Goal: Information Seeking & Learning: Learn about a topic

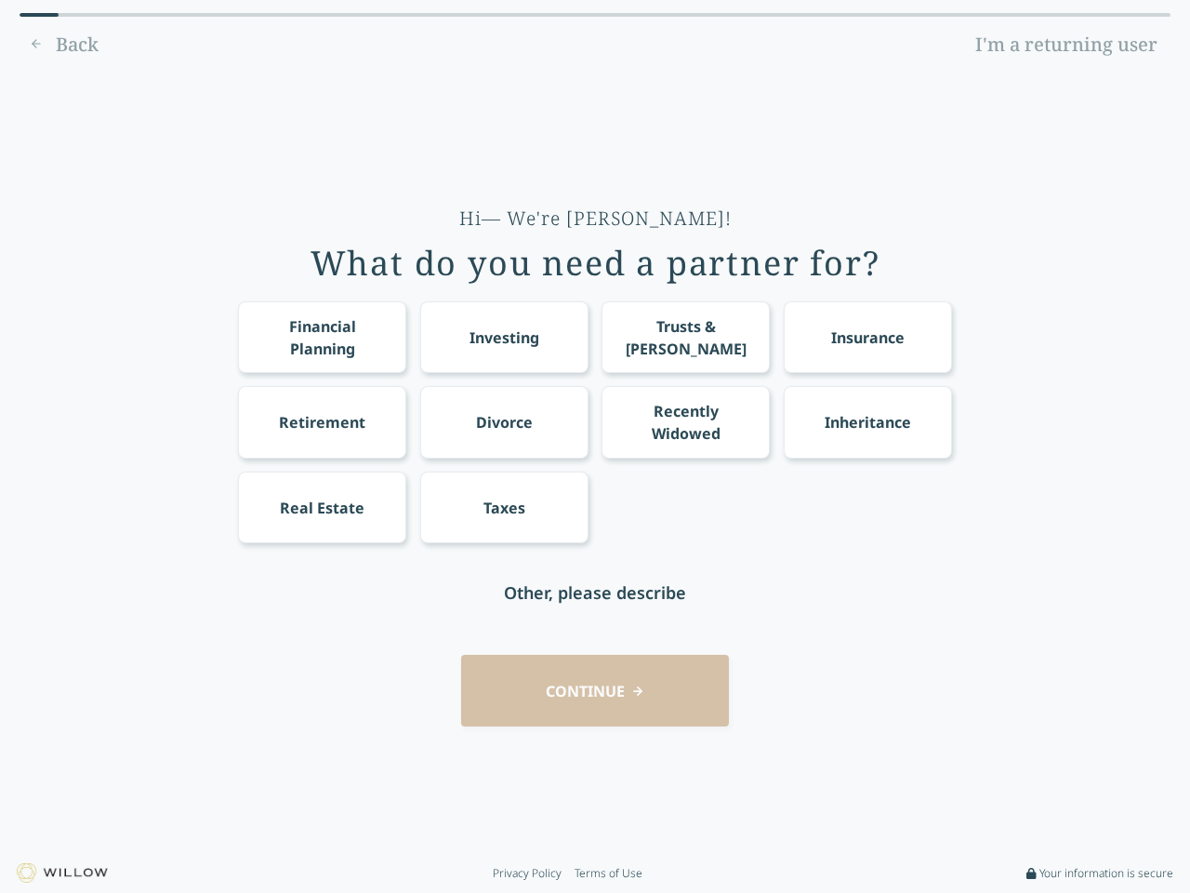
click at [595, 446] on div "Financial Planning Investing Trusts & [PERSON_NAME] Insurance Retirement Divorc…" at bounding box center [595, 422] width 714 height 242
click at [322, 337] on div "Financial Planning" at bounding box center [323, 337] width 134 height 45
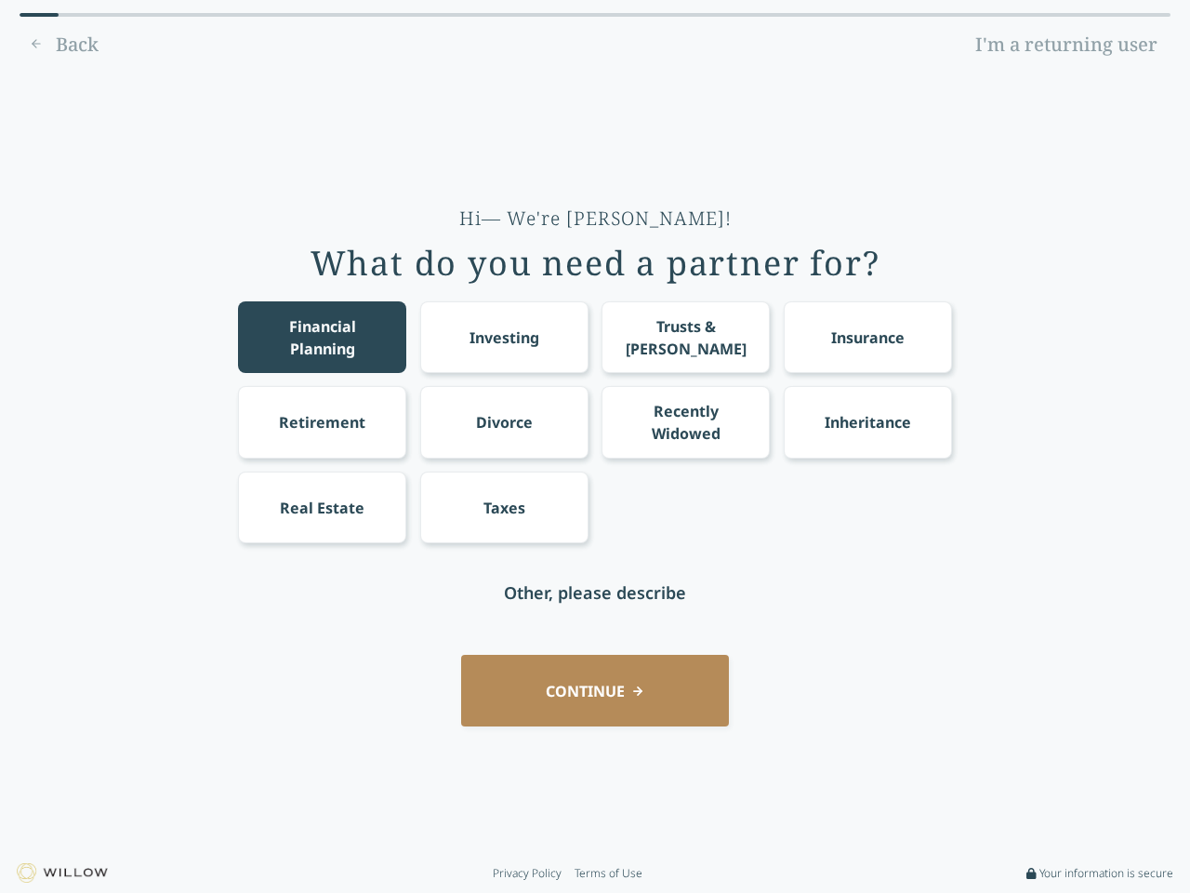
click at [504, 337] on div "Investing" at bounding box center [505, 337] width 70 height 22
click at [685, 337] on div "Trusts & [PERSON_NAME]" at bounding box center [686, 337] width 134 height 45
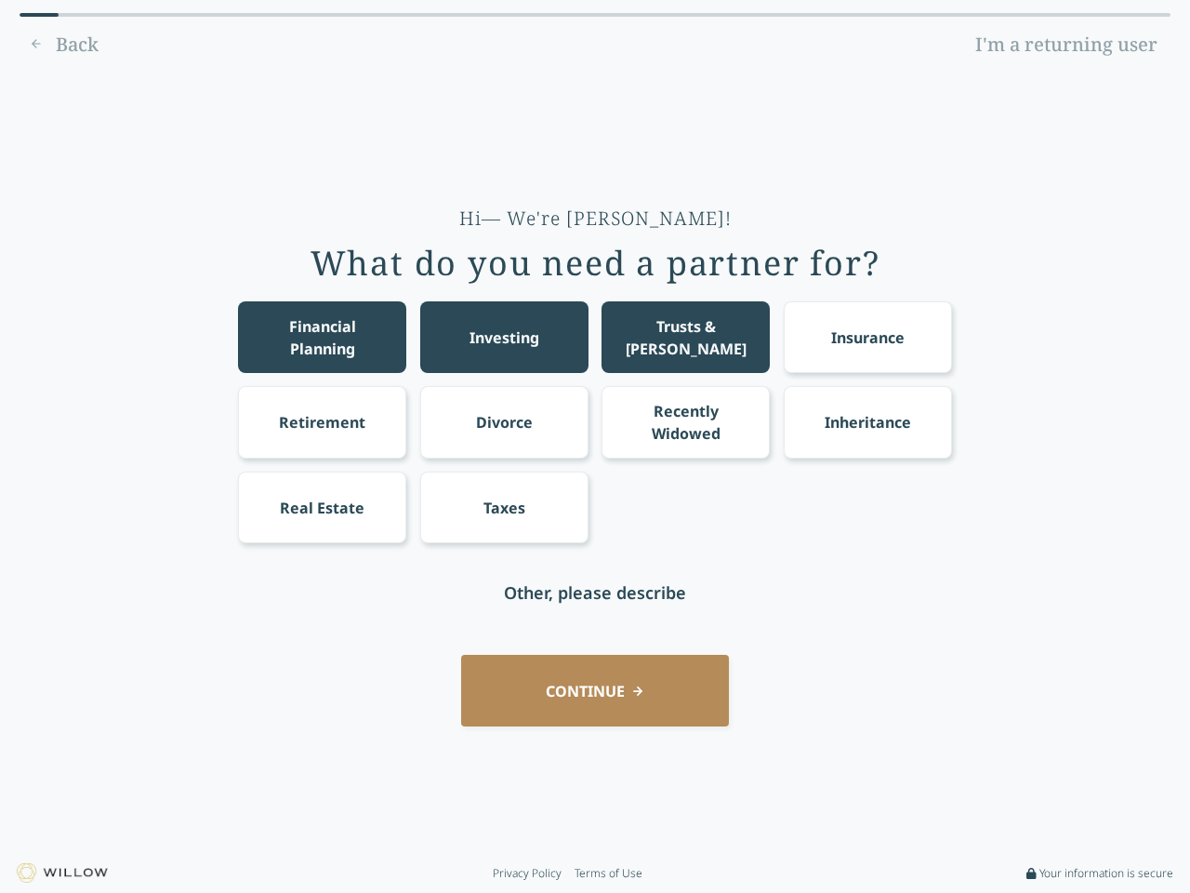
click at [867, 337] on div "Insurance" at bounding box center [867, 337] width 73 height 22
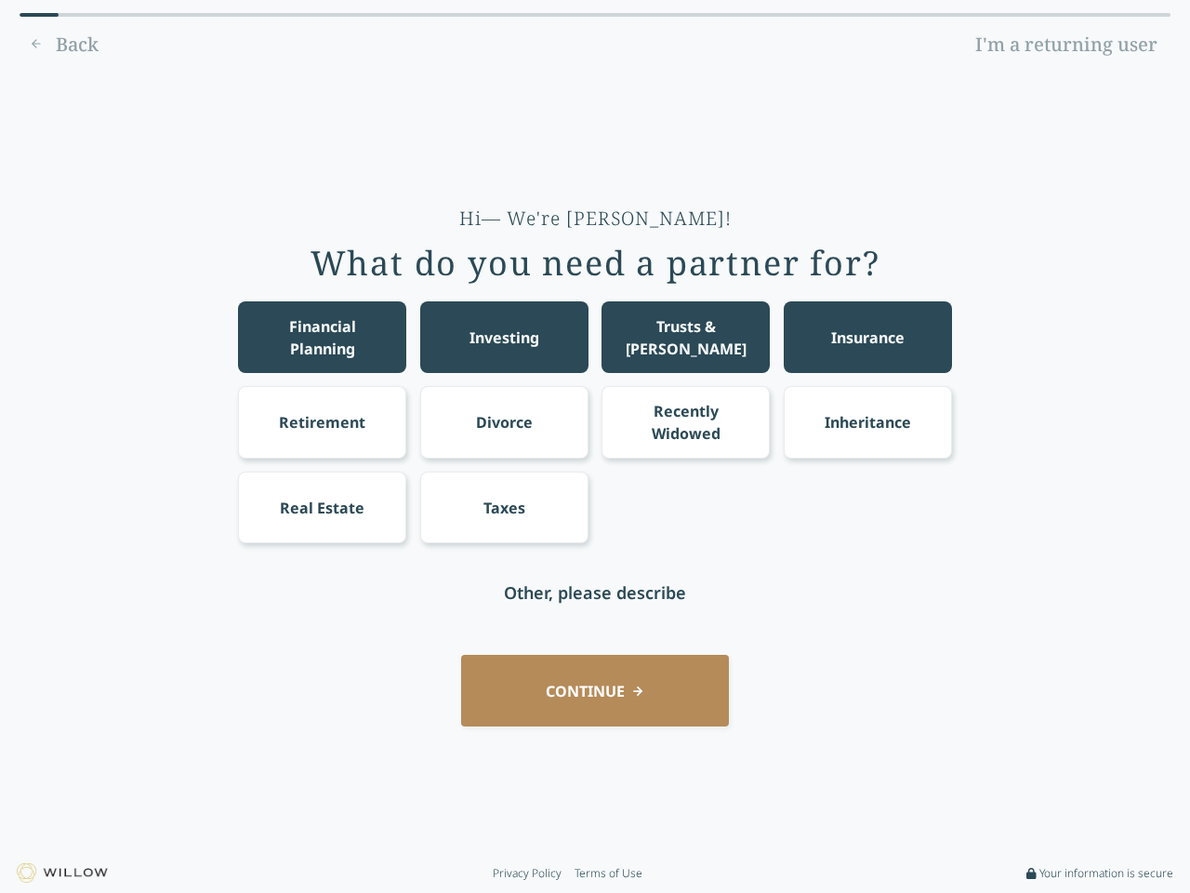
click at [322, 421] on div "Retirement" at bounding box center [322, 422] width 86 height 22
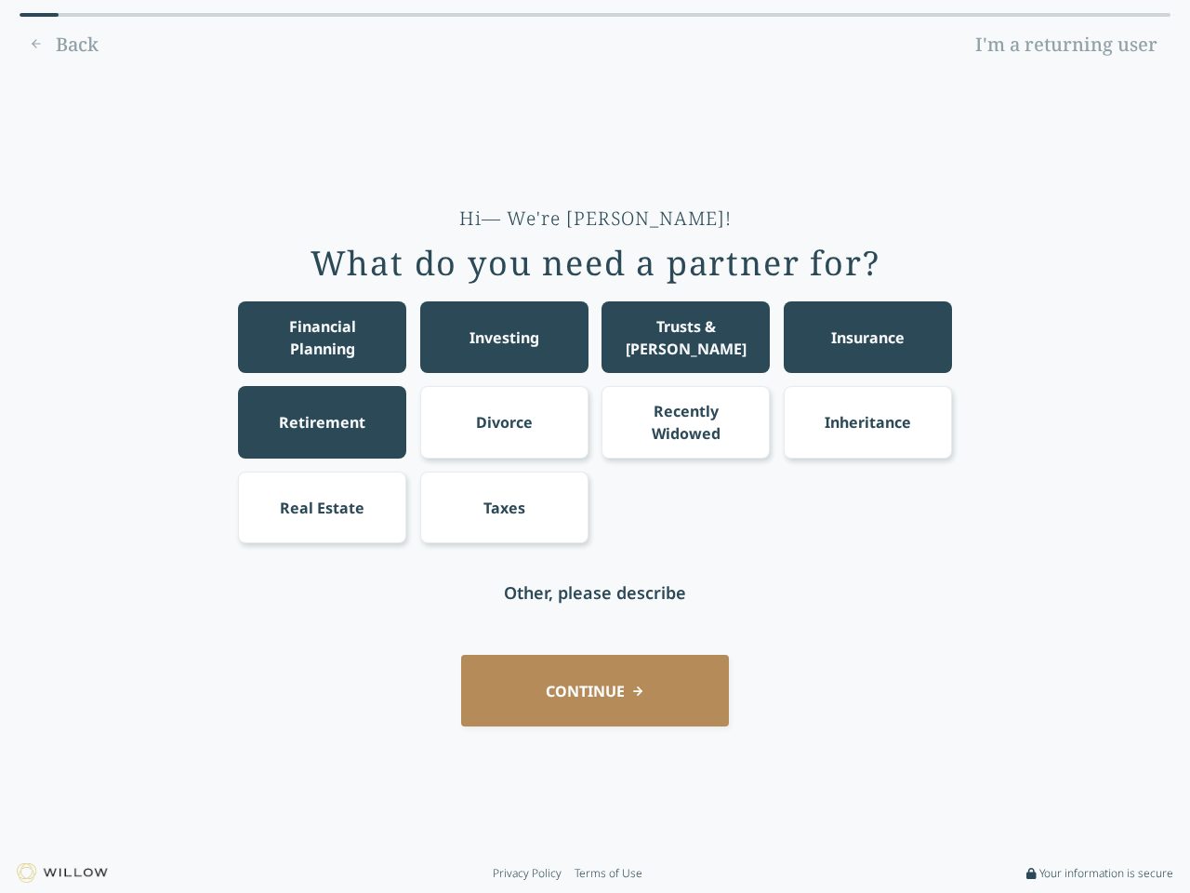
click at [504, 421] on div "Divorce" at bounding box center [504, 422] width 57 height 22
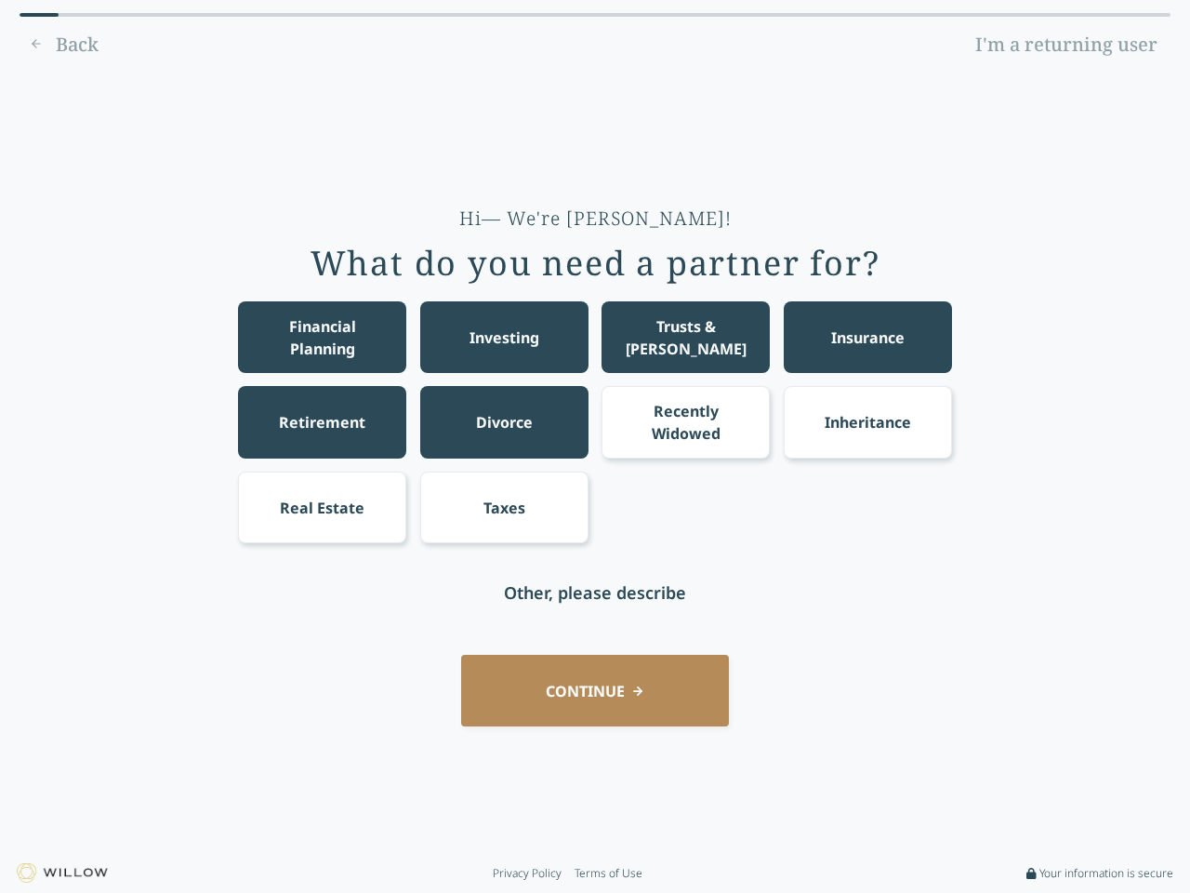
click at [685, 421] on div "Recently Widowed" at bounding box center [686, 422] width 134 height 45
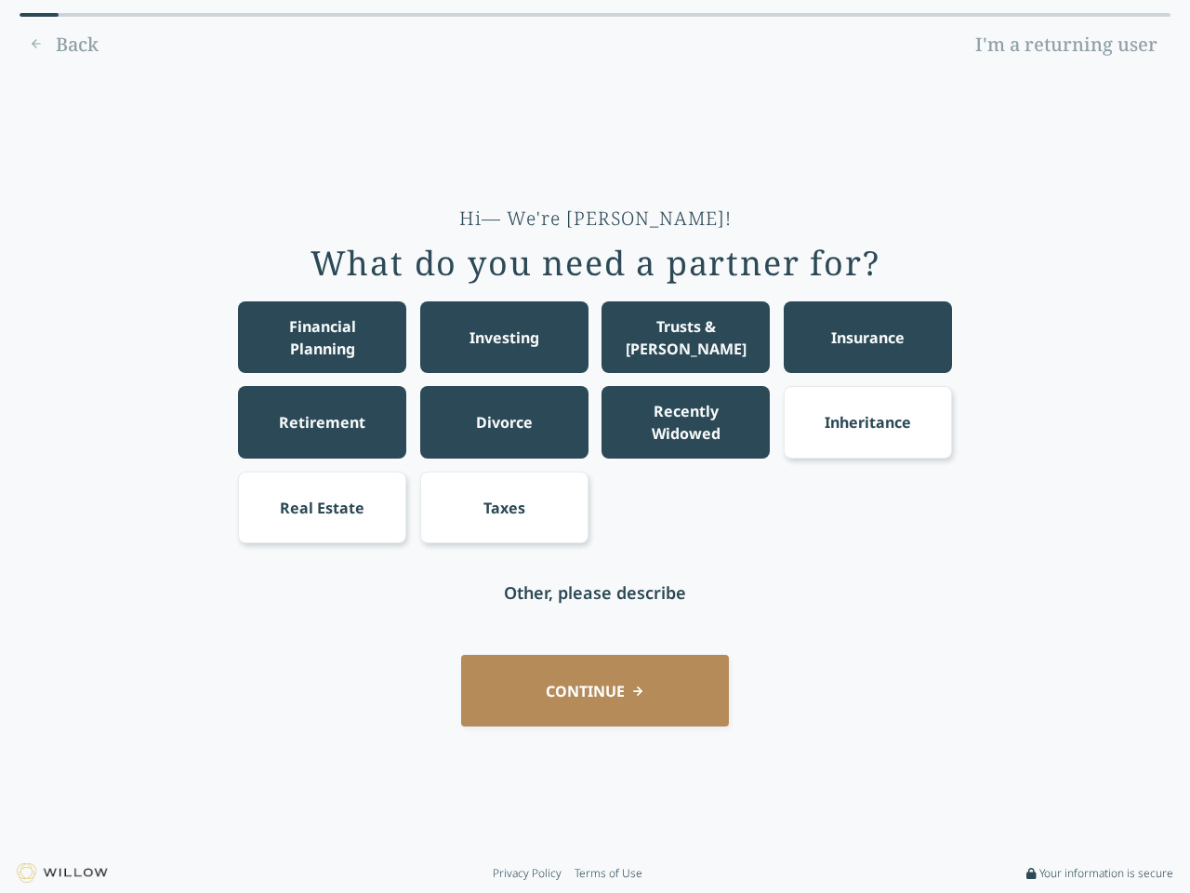
click at [867, 421] on div "Inheritance" at bounding box center [868, 422] width 86 height 22
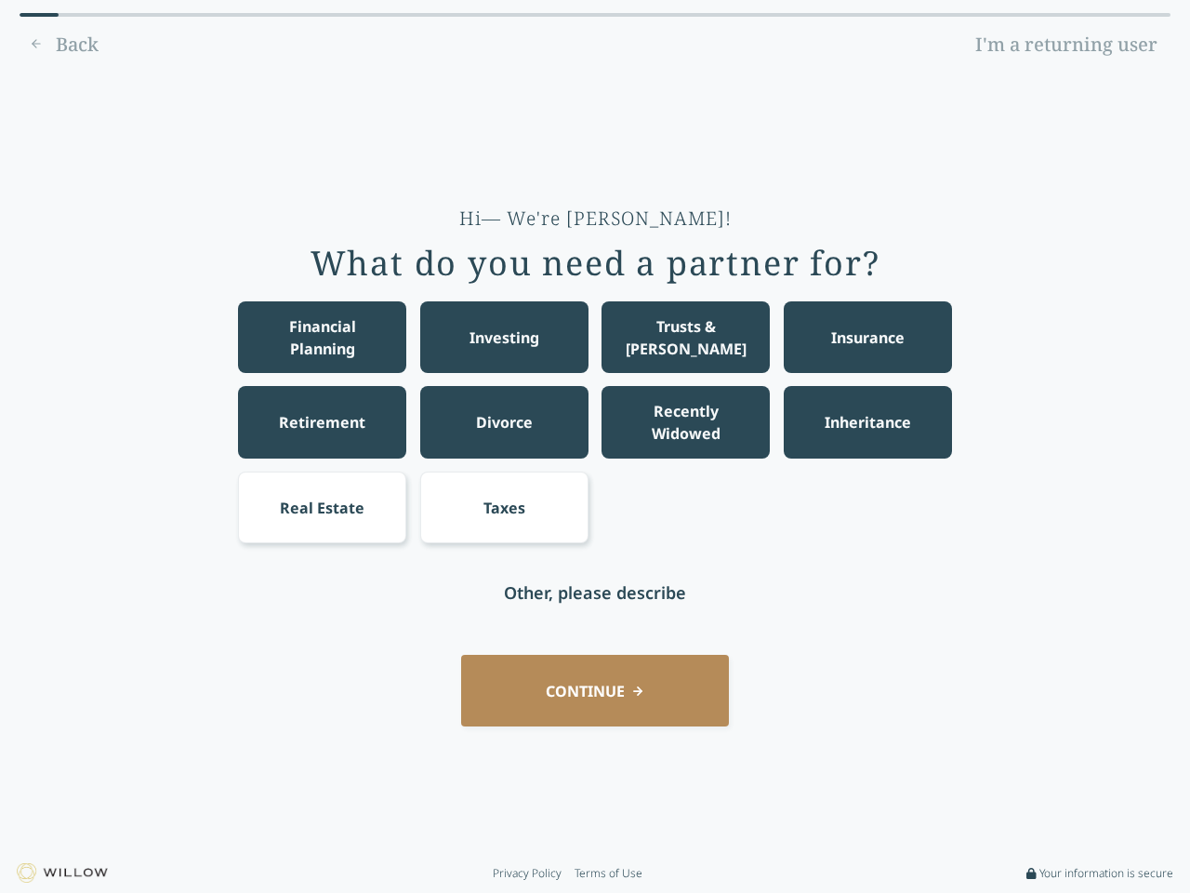
click at [322, 507] on div "Real Estate" at bounding box center [322, 507] width 85 height 22
